Goal: Information Seeking & Learning: Check status

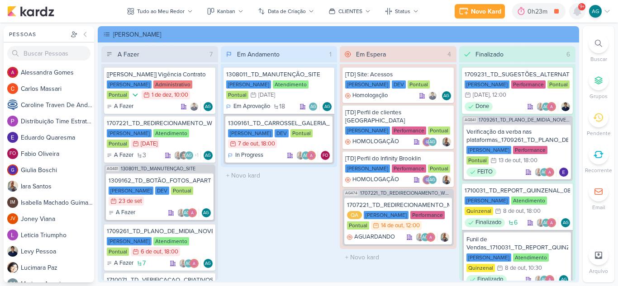
click at [574, 11] on icon at bounding box center [576, 11] width 7 height 8
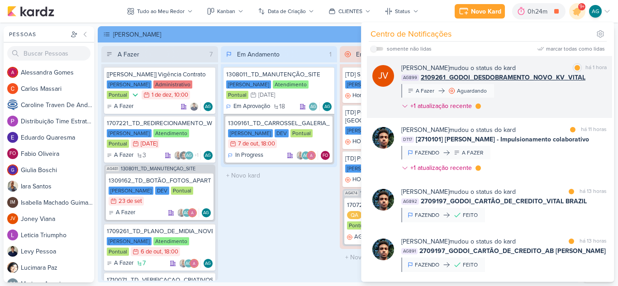
click at [522, 91] on div "[PERSON_NAME] mudou o status do kard marcar como lida há 1 hora AG899 2109261_G…" at bounding box center [503, 88] width 205 height 51
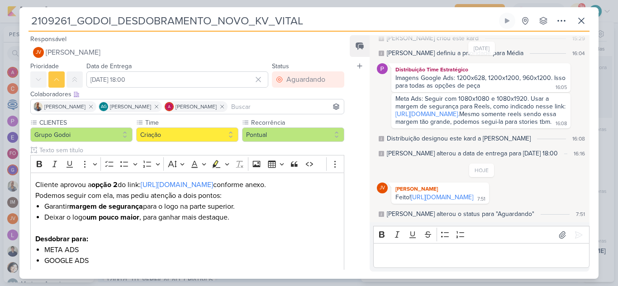
scroll to position [66, 0]
click at [438, 197] on link "[URL][DOMAIN_NAME]" at bounding box center [442, 198] width 62 height 8
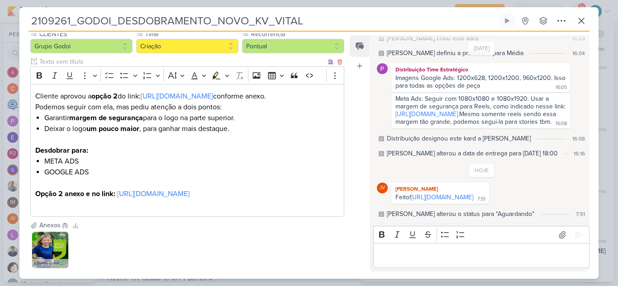
scroll to position [136, 0]
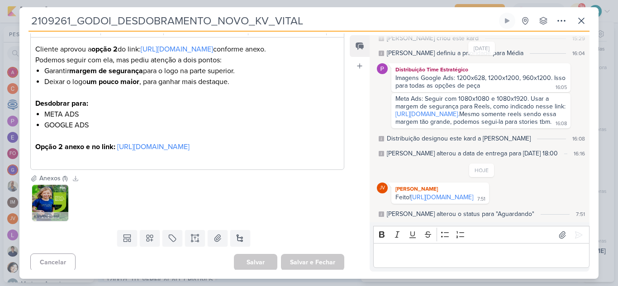
click at [436, 260] on p "Editor editing area: main" at bounding box center [481, 255] width 207 height 11
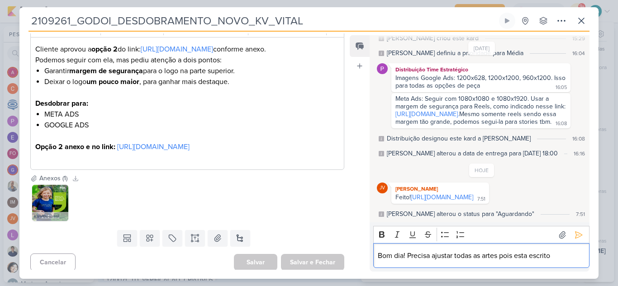
click at [407, 256] on p "Bom dia! Precisa ajustar todas as artes pois esta escrito" at bounding box center [481, 255] width 207 height 11
click at [576, 255] on p "Bom dia! Por favor, ajustar todas as artes pois esta escrito" at bounding box center [481, 255] width 207 height 11
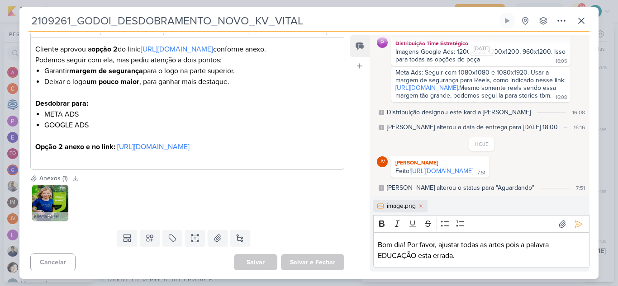
scroll to position [92, 0]
click at [495, 246] on p "Bom dia! Por favor, ajustar todas as artes pois a palavra EDUCAÇÃO esta errada." at bounding box center [481, 251] width 207 height 22
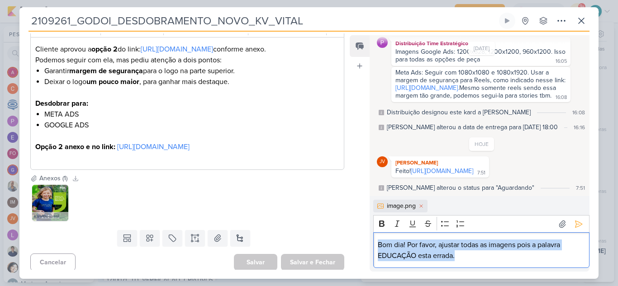
drag, startPoint x: 464, startPoint y: 257, endPoint x: 372, endPoint y: 245, distance: 92.5
click at [372, 245] on div "image.png Rich Text Editor Bold Italic Underline Strikethrough Bulleted List Nu…" at bounding box center [479, 234] width 220 height 76
copy p "Bom dia! Por favor, ajustar todas as imagens pois a palavra EDUCAÇÃO esta errad…"
click at [465, 257] on p "Bom dia! Por favor, ajustar todas as imagens pois a palavra EDUCAÇÃO esta errad…" at bounding box center [481, 251] width 207 height 22
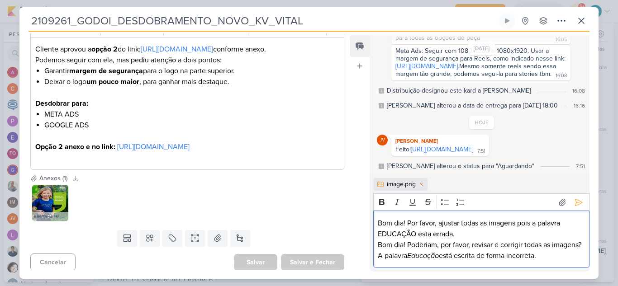
scroll to position [113, 0]
click at [449, 223] on p "Bom dia! Por favor, ajustar todas as imagens pois a palavra EDUCAÇÃO esta errad…" at bounding box center [481, 229] width 207 height 22
click at [396, 236] on p "Bom dia! Por favor, corrigir todas as imagens pois a palavra EDUCAÇÃO esta erra…" at bounding box center [481, 229] width 207 height 22
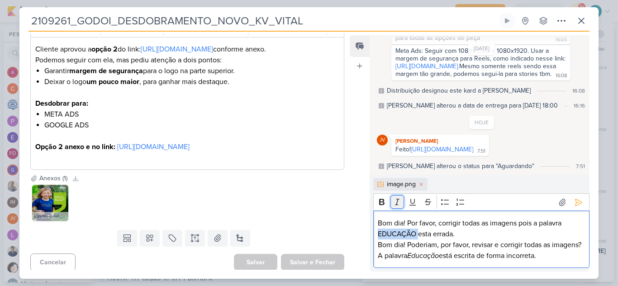
click at [400, 204] on icon "Editor toolbar" at bounding box center [396, 202] width 9 height 9
click at [439, 246] on p "Bom dia! Poderiam, por favor, revisar e corrigir todas as imagens? A palavra Ed…" at bounding box center [481, 251] width 207 height 22
drag, startPoint x: 578, startPoint y: 257, endPoint x: 363, endPoint y: 246, distance: 215.0
click at [363, 246] on div "Feed Atrelar email Solte o email para atrelar ao kard [DATE] [PERSON_NAME] crio…" at bounding box center [470, 153] width 240 height 236
click at [448, 246] on p "Bom dia! Poderiam, por favor, revisar e corrigir todas as imagens? A palavra Ed…" at bounding box center [481, 251] width 207 height 22
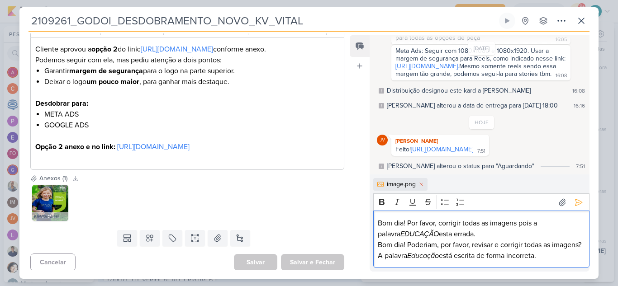
drag, startPoint x: 475, startPoint y: 256, endPoint x: 583, endPoint y: 253, distance: 108.5
click at [583, 253] on div "Bom dia! Por favor, corrigir todas as imagens pois a palavra EDUCAÇÃO esta erra…" at bounding box center [481, 239] width 216 height 57
copy p "está escrita de forma incorreta."
drag, startPoint x: 418, startPoint y: 236, endPoint x: 471, endPoint y: 235, distance: 52.9
click at [471, 235] on p "Bom dia! Por favor, corrigir todas as imagens pois a palavra EDUCAÇÃO esta erra…" at bounding box center [481, 229] width 207 height 22
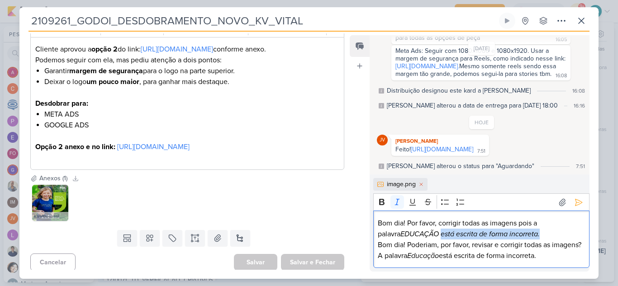
drag, startPoint x: 501, startPoint y: 238, endPoint x: 418, endPoint y: 236, distance: 83.2
click at [418, 236] on p "Bom dia! Por favor, corrigir todas as imagens pois a palavra EDUCAÇÃO está escr…" at bounding box center [481, 229] width 207 height 22
click at [398, 199] on icon "Editor toolbar" at bounding box center [397, 202] width 5 height 6
drag, startPoint x: 576, startPoint y: 255, endPoint x: 373, endPoint y: 245, distance: 202.4
click at [373, 245] on div "Bom dia! Por favor, corrigir todas as imagens pois a palavra EDUCAÇÃO está escr…" at bounding box center [481, 239] width 216 height 57
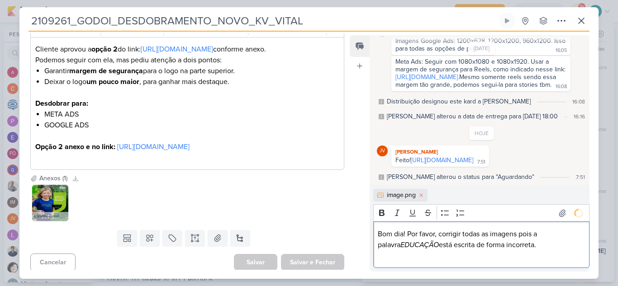
scroll to position [112, 0]
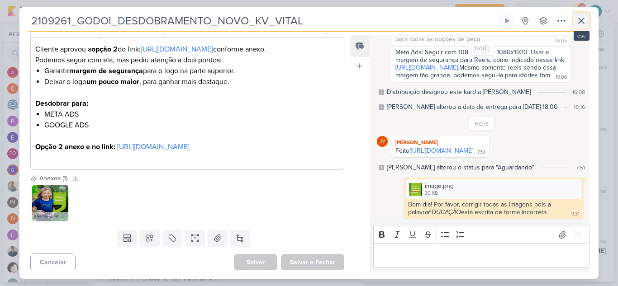
click at [583, 25] on icon at bounding box center [581, 20] width 11 height 11
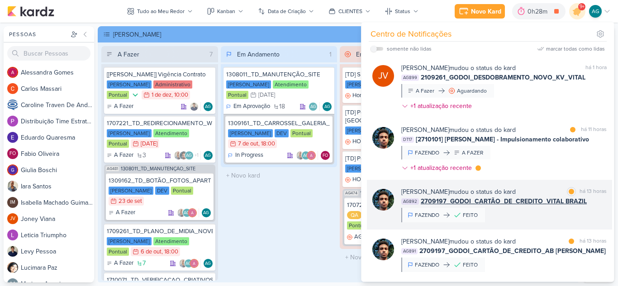
click at [516, 216] on div "[PERSON_NAME] mudou o status do kard marcar como lida há 13 horas AG892 2709197…" at bounding box center [503, 204] width 205 height 35
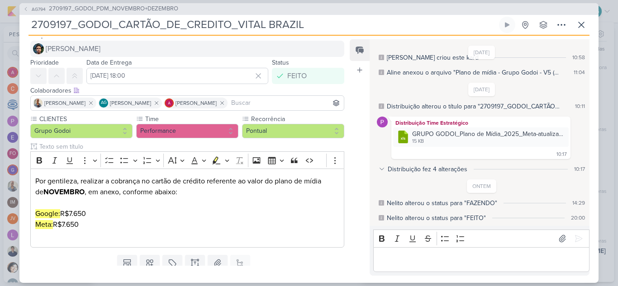
scroll to position [0, 0]
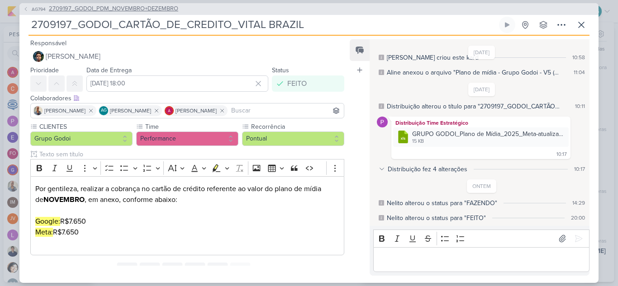
click at [156, 7] on span "2709197_GODOI_PDM_NOVEMBRO+DEZEMBRO" at bounding box center [113, 9] width 129 height 9
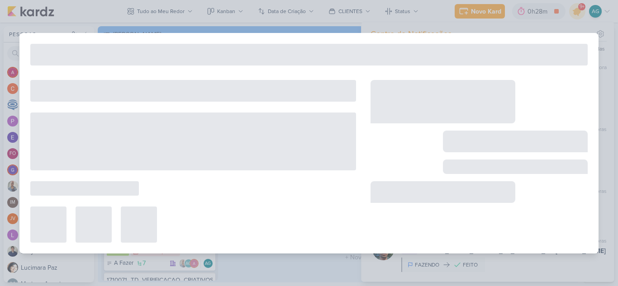
type input "2709197_GODOI_PDM_NOVEMBRO+DEZEMBRO"
type input "[DATE] 10:00"
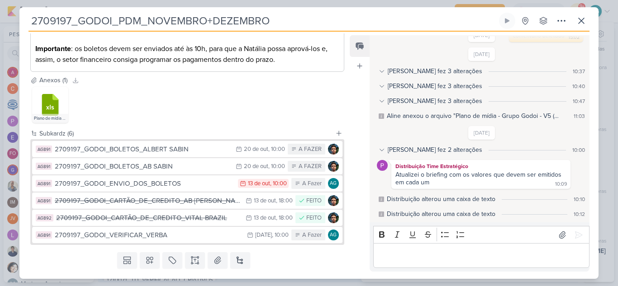
scroll to position [422, 0]
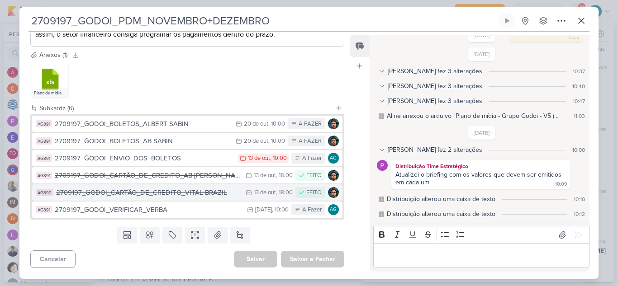
click at [182, 195] on div "2709197_GODOI_CARTÃO_DE_CREDITO_VITAL BRAZIL" at bounding box center [148, 193] width 185 height 10
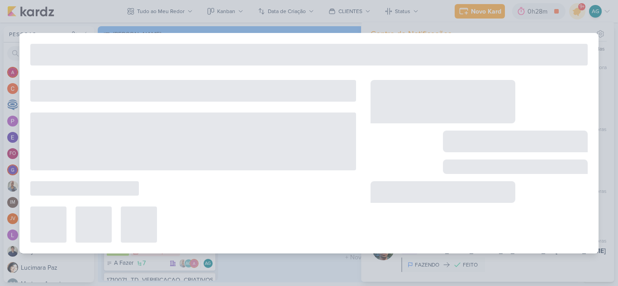
type input "2709197_GODOI_CARTÃO_DE_CREDITO_VITAL BRAZIL"
type input "[DATE] 18:00"
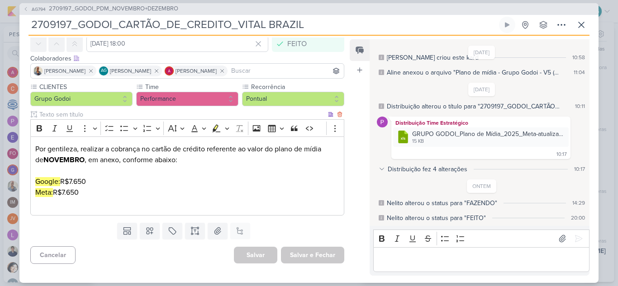
scroll to position [0, 0]
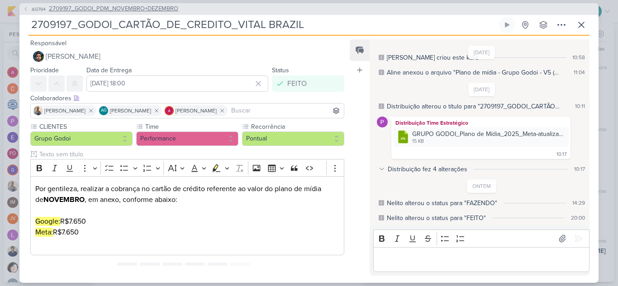
click at [151, 5] on span "2709197_GODOI_PDM_NOVEMBRO+DEZEMBRO" at bounding box center [113, 9] width 129 height 9
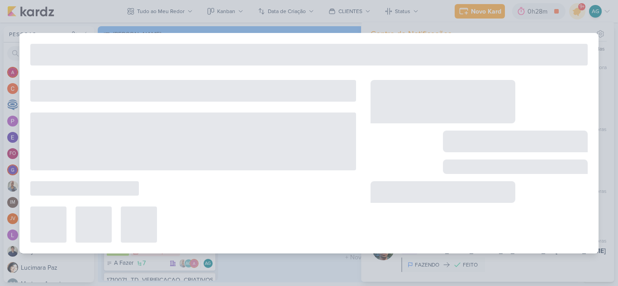
type input "2709197_GODOI_PDM_NOVEMBRO+DEZEMBRO"
type input "[DATE] 10:00"
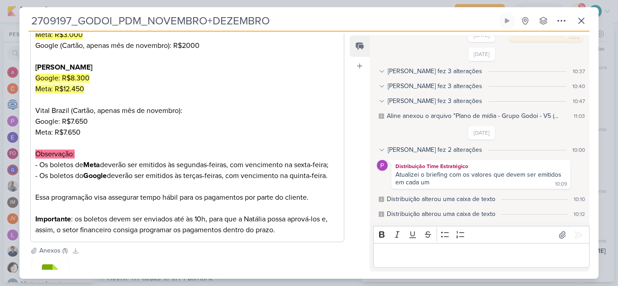
scroll to position [422, 0]
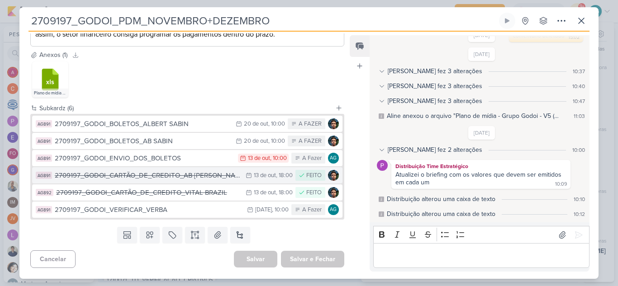
click at [166, 177] on div "2709197_GODOI_CARTÃO_DE_CREDITO_AB [PERSON_NAME]" at bounding box center [148, 175] width 186 height 10
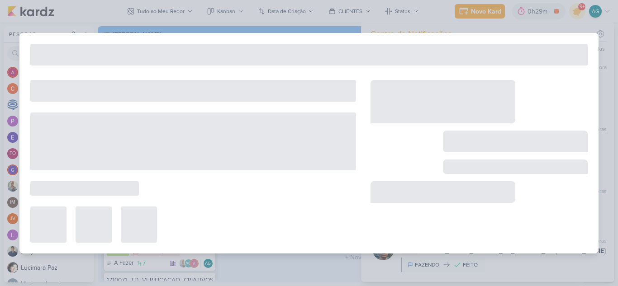
type input "2709197_GODOI_CARTÃO_DE_CREDITO_AB [PERSON_NAME]"
type input "[DATE] 18:00"
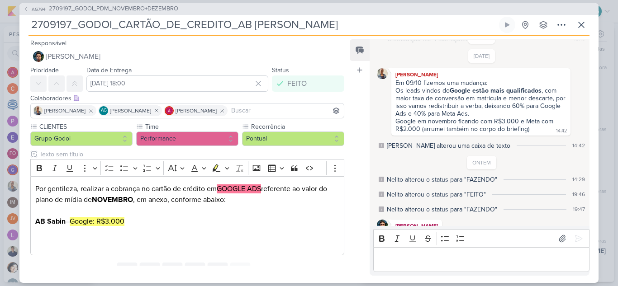
scroll to position [115, 0]
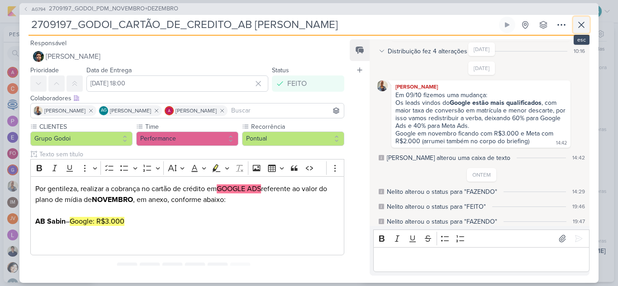
click at [584, 26] on icon at bounding box center [581, 24] width 11 height 11
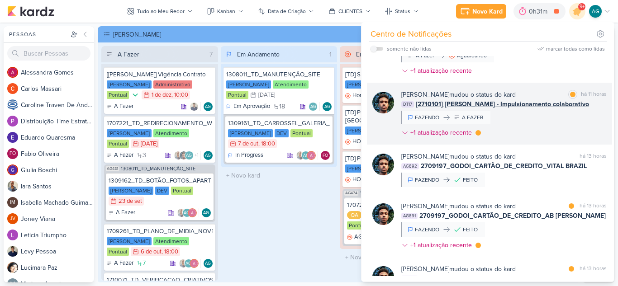
scroll to position [45, 0]
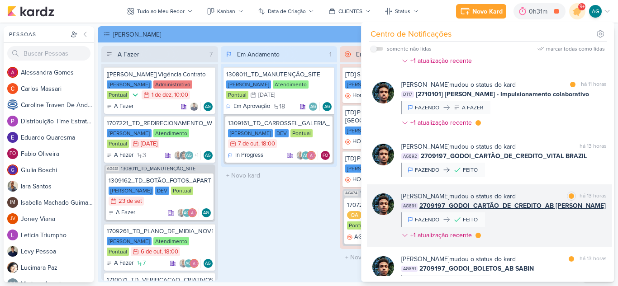
click at [529, 220] on div "[PERSON_NAME] mudou o status do kard marcar como lida há 13 horas AG891 2709197…" at bounding box center [503, 218] width 205 height 52
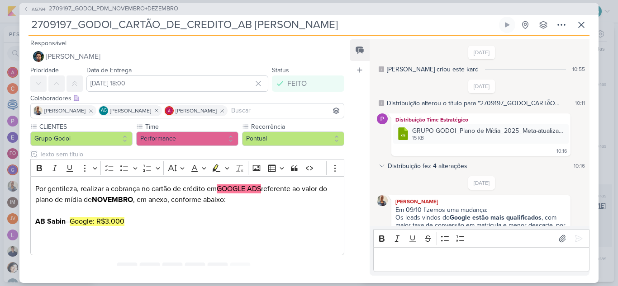
scroll to position [160, 0]
